Goal: Information Seeking & Learning: Learn about a topic

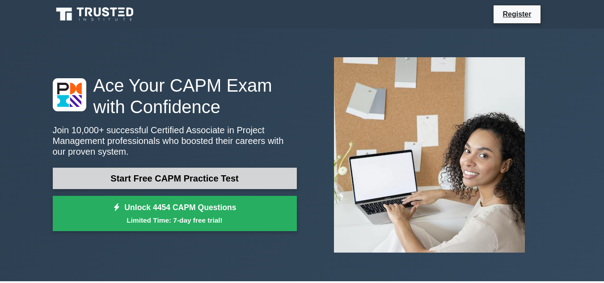
click at [182, 179] on link "Start Free CAPM Practice Test" at bounding box center [175, 178] width 244 height 21
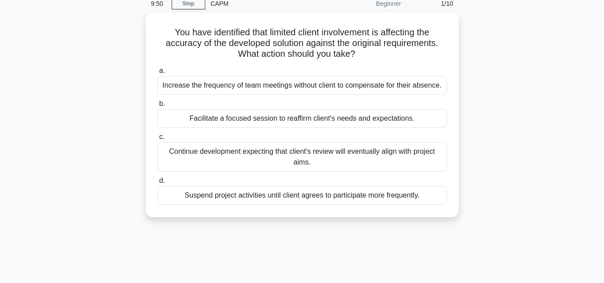
scroll to position [42, 0]
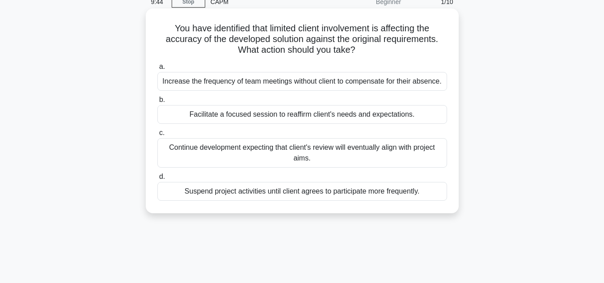
click at [274, 82] on div "Increase the frequency of team meetings without client to compensate for their …" at bounding box center [302, 81] width 290 height 19
click at [157, 70] on input "a. Increase the frequency of team meetings without client to compensate for the…" at bounding box center [157, 67] width 0 height 6
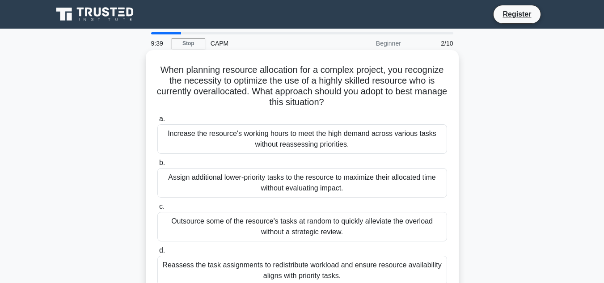
scroll to position [1, 0]
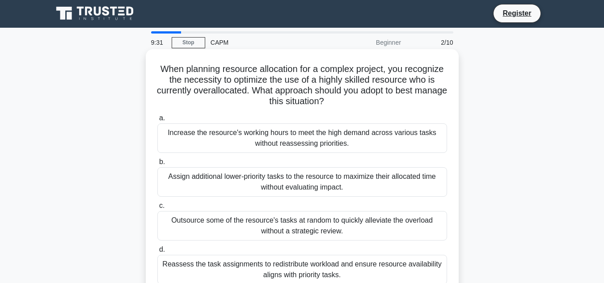
click at [233, 271] on div "Reassess the task assignments to redistribute workload and ensure resource avai…" at bounding box center [302, 270] width 290 height 30
click at [157, 253] on input "d. Reassess the task assignments to redistribute workload and ensure resource a…" at bounding box center [157, 250] width 0 height 6
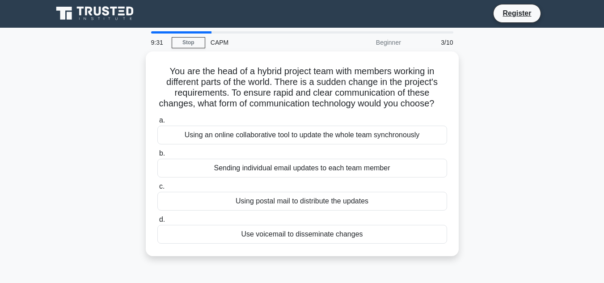
scroll to position [0, 0]
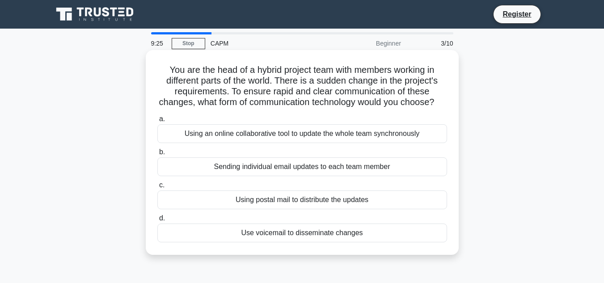
click at [215, 176] on div "Sending individual email updates to each team member" at bounding box center [302, 166] width 290 height 19
click at [157, 155] on input "b. Sending individual email updates to each team member" at bounding box center [157, 152] width 0 height 6
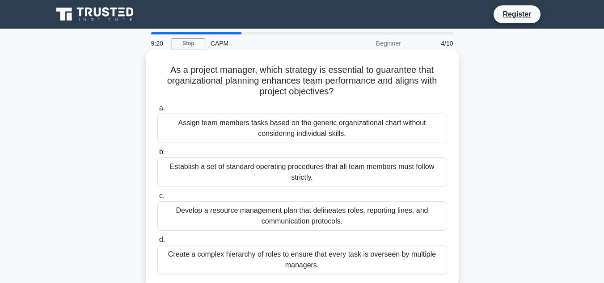
click at [207, 141] on div "Assign team members tasks based on the generic organizational chart without con…" at bounding box center [302, 129] width 290 height 30
click at [157, 111] on input "a. Assign team members tasks based on the generic organizational chart without …" at bounding box center [157, 108] width 0 height 6
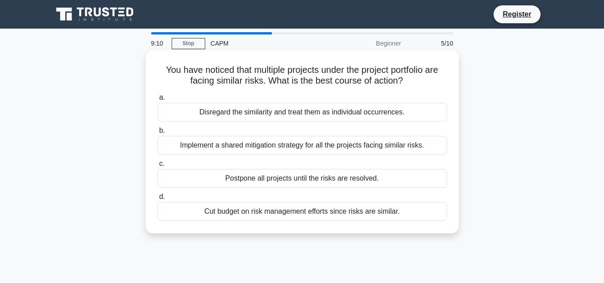
click at [303, 211] on div "Cut budget on risk management efforts since risks are similar." at bounding box center [302, 211] width 290 height 19
click at [157, 200] on input "d. Cut budget on risk management efforts since risks are similar." at bounding box center [157, 197] width 0 height 6
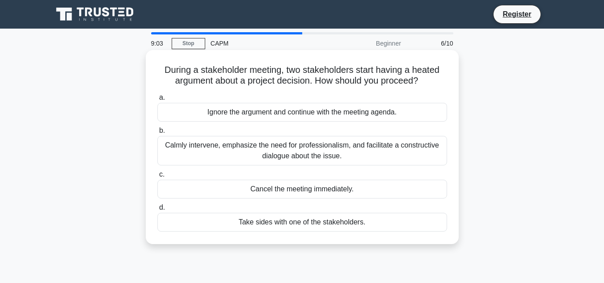
click at [278, 147] on div "Calmly intervene, emphasize the need for professionalism, and facilitate a cons…" at bounding box center [302, 151] width 290 height 30
click at [157, 134] on input "b. Calmly intervene, emphasize the need for professionalism, and facilitate a c…" at bounding box center [157, 131] width 0 height 6
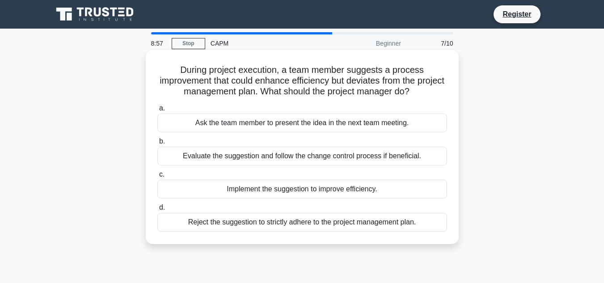
click at [273, 120] on div "Ask the team member to present the idea in the next team meeting." at bounding box center [302, 123] width 290 height 19
click at [157, 111] on input "a. Ask the team member to present the idea in the next team meeting." at bounding box center [157, 108] width 0 height 6
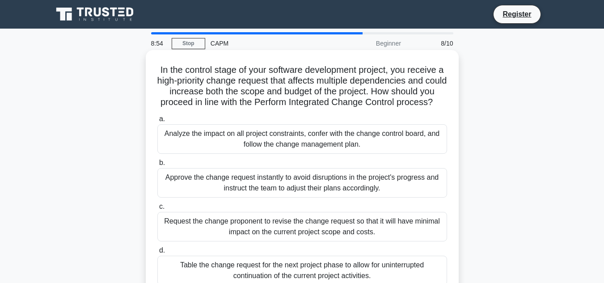
click at [227, 154] on div "Analyze the impact on all project constraints, confer with the change control b…" at bounding box center [302, 139] width 290 height 30
click at [157, 122] on input "a. Analyze the impact on all project constraints, confer with the change contro…" at bounding box center [157, 119] width 0 height 6
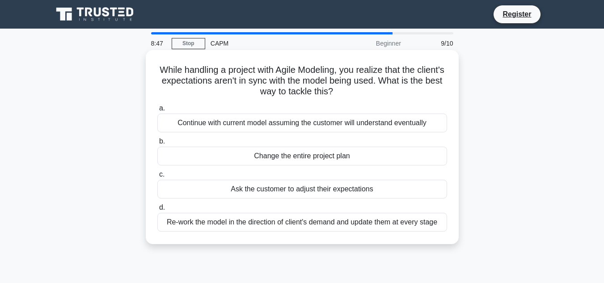
click at [267, 224] on div "Re-work the model in the direction of client's demand and update them at every …" at bounding box center [302, 222] width 290 height 19
click at [157, 211] on input "d. Re-work the model in the direction of client's demand and update them at eve…" at bounding box center [157, 208] width 0 height 6
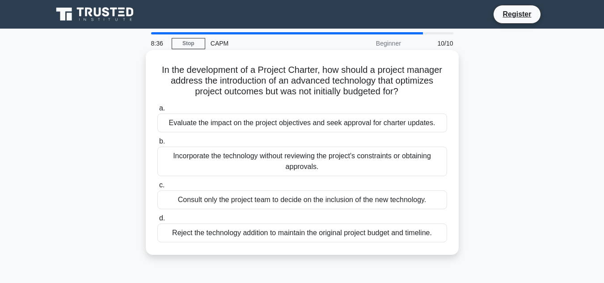
click at [241, 146] on label "b. Incorporate the technology without reviewing the project's constraints or ob…" at bounding box center [302, 156] width 290 height 40
click at [157, 144] on input "b. Incorporate the technology without reviewing the project's constraints or ob…" at bounding box center [157, 142] width 0 height 6
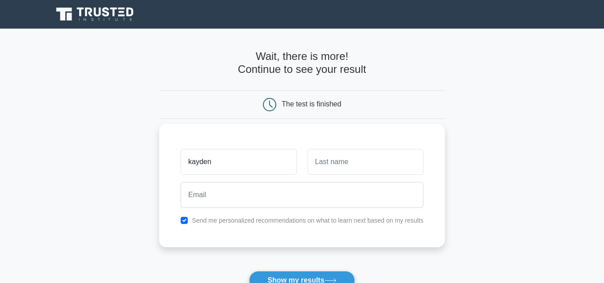
drag, startPoint x: 291, startPoint y: 158, endPoint x: 317, endPoint y: 165, distance: 27.4
click at [317, 165] on div "kayden" at bounding box center [301, 161] width 253 height 33
type input "kayden"
click at [317, 165] on input "text" at bounding box center [366, 162] width 116 height 26
click at [359, 154] on input "perumal" at bounding box center [366, 162] width 116 height 26
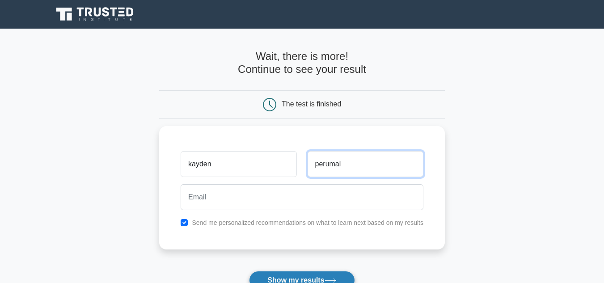
type input "perumal"
click at [289, 274] on button "Show my results" at bounding box center [301, 280] width 105 height 19
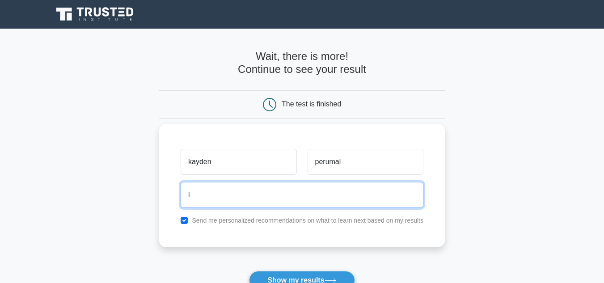
type input "litriciaperumal2@gmail.com"
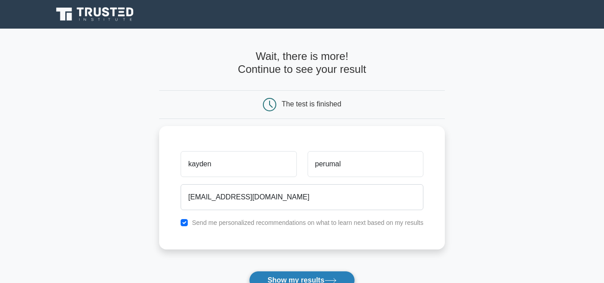
click at [301, 278] on button "Show my results" at bounding box center [301, 280] width 105 height 19
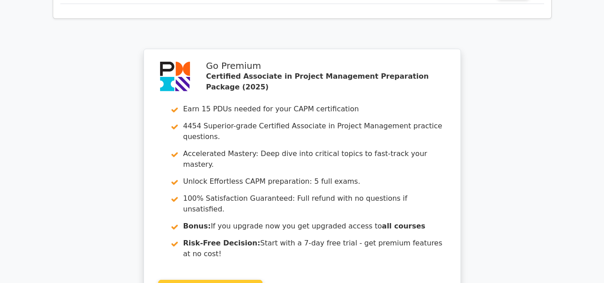
scroll to position [1726, 0]
